Goal: Communication & Community: Participate in discussion

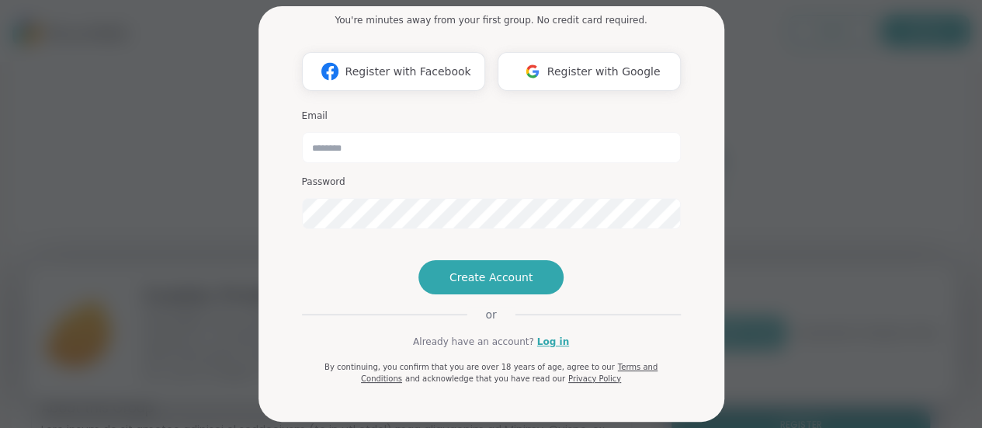
scroll to position [118, 0]
click at [542, 341] on link "Log in" at bounding box center [553, 342] width 32 height 14
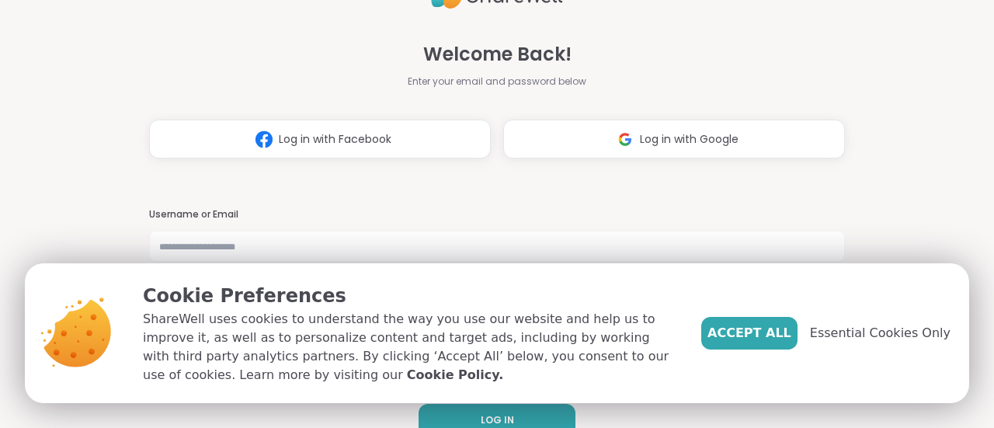
click at [719, 344] on div "Cookie Preferences ShareWell uses cookies to understand the way you use our web…" at bounding box center [546, 333] width 845 height 140
click at [759, 335] on span "Accept All" at bounding box center [749, 333] width 84 height 19
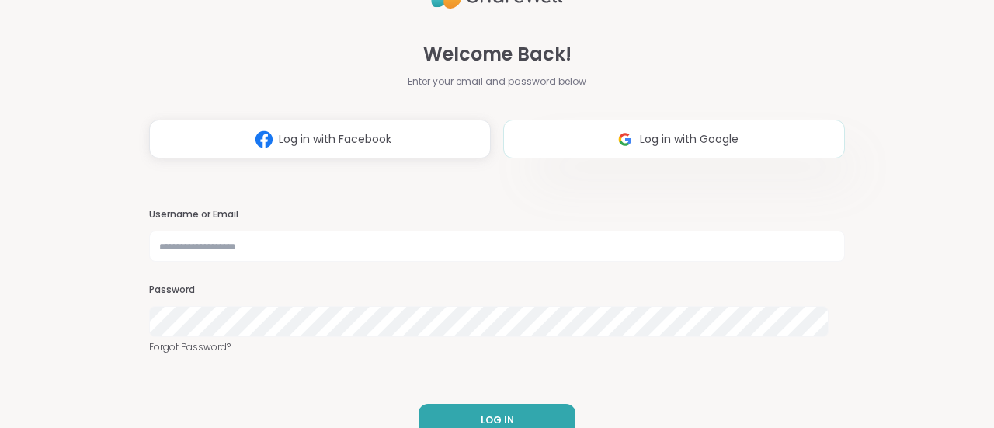
click at [640, 144] on span "Log in with Google" at bounding box center [689, 139] width 99 height 16
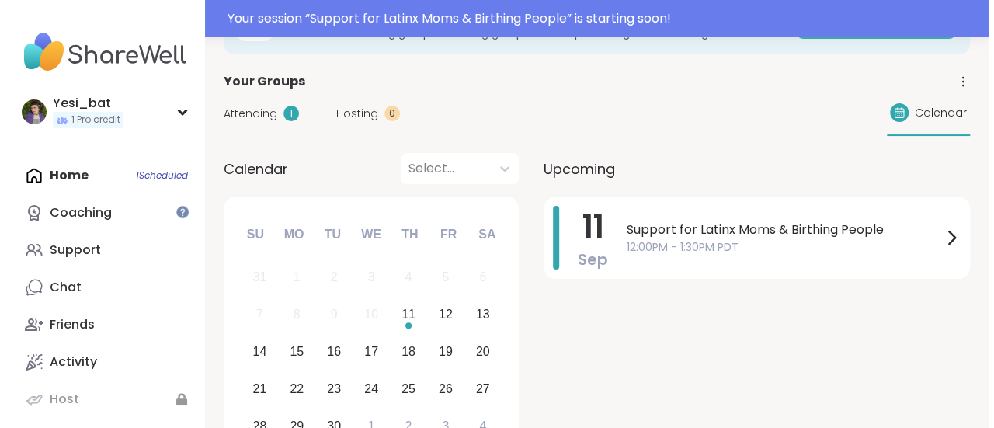
scroll to position [65, 0]
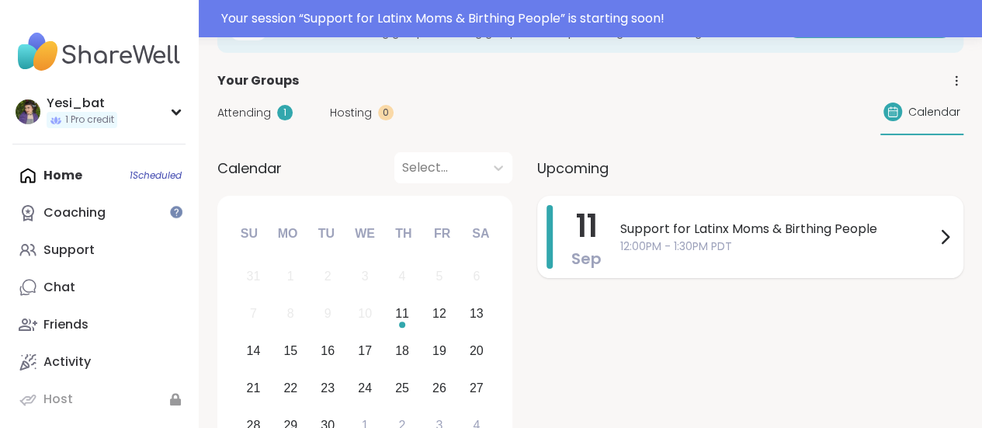
click at [834, 253] on div "Support for Latinx Moms & Birthing People 12:00PM - 1:30PM PDT" at bounding box center [787, 237] width 334 height 64
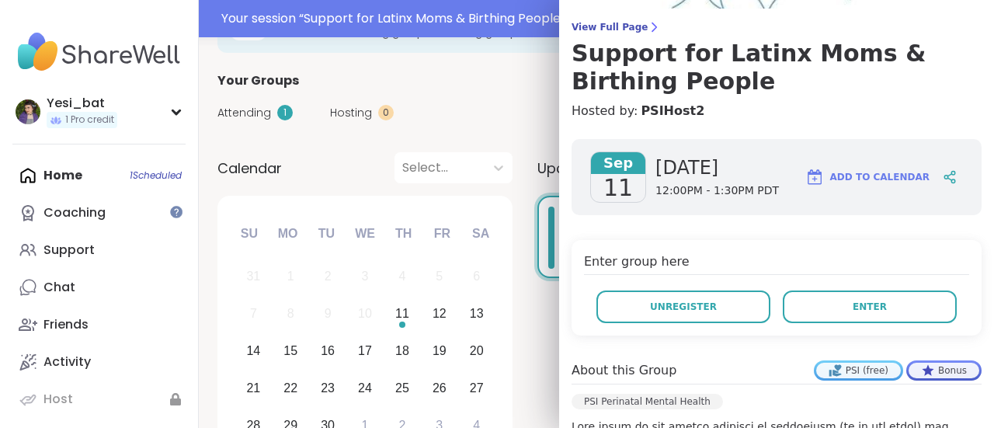
scroll to position [116, 0]
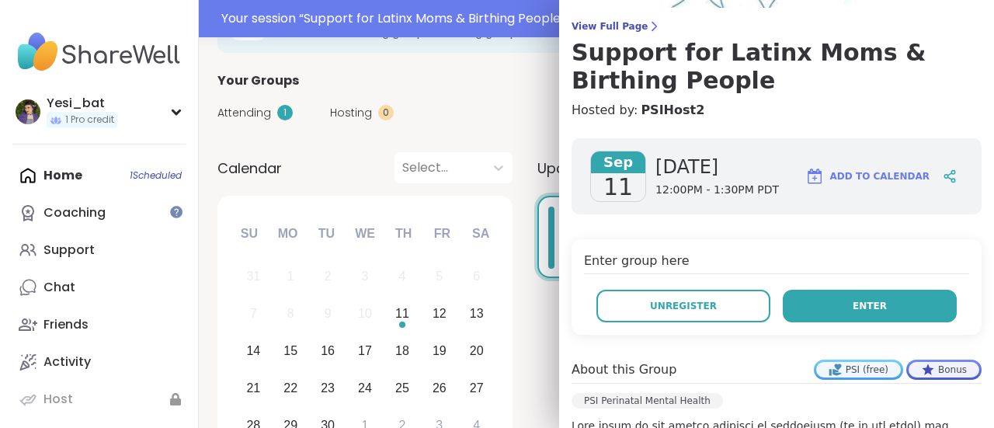
click at [852, 300] on span "Enter" at bounding box center [869, 306] width 34 height 14
